Goal: Transaction & Acquisition: Purchase product/service

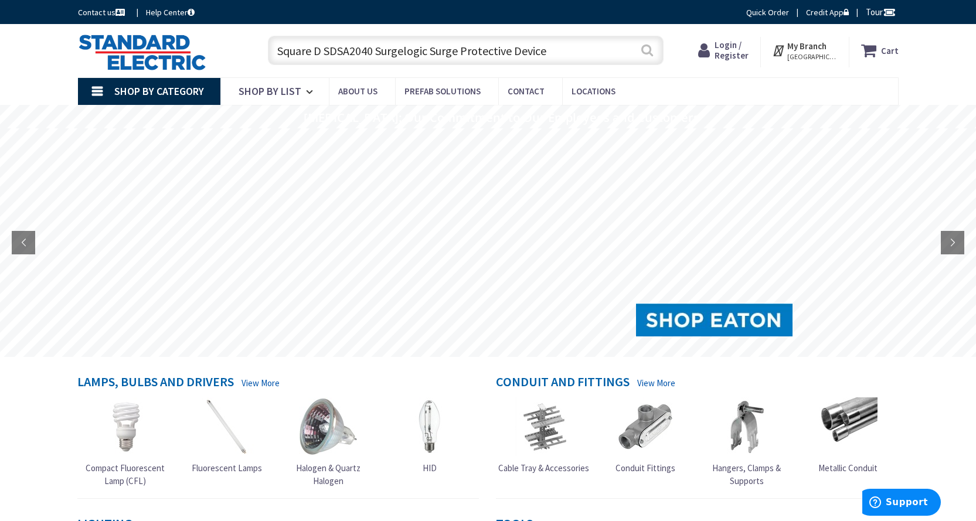
type input "Square D SDSA2040 Surgelogic Surge Protective Device"
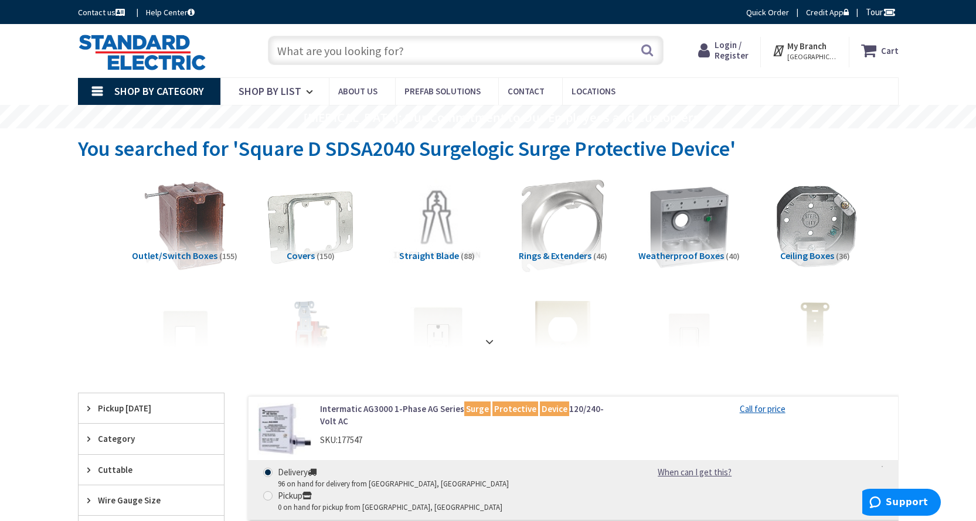
paste input "B70-00-7005"
type input "B70-00-7005"
click at [646, 51] on button "Search" at bounding box center [646, 50] width 15 height 26
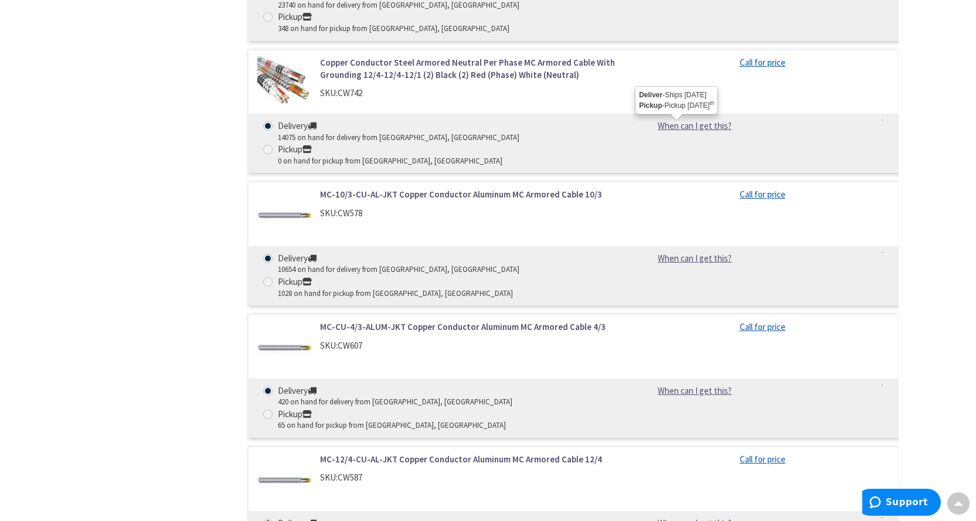
scroll to position [1114, 0]
